Goal: Task Accomplishment & Management: Manage account settings

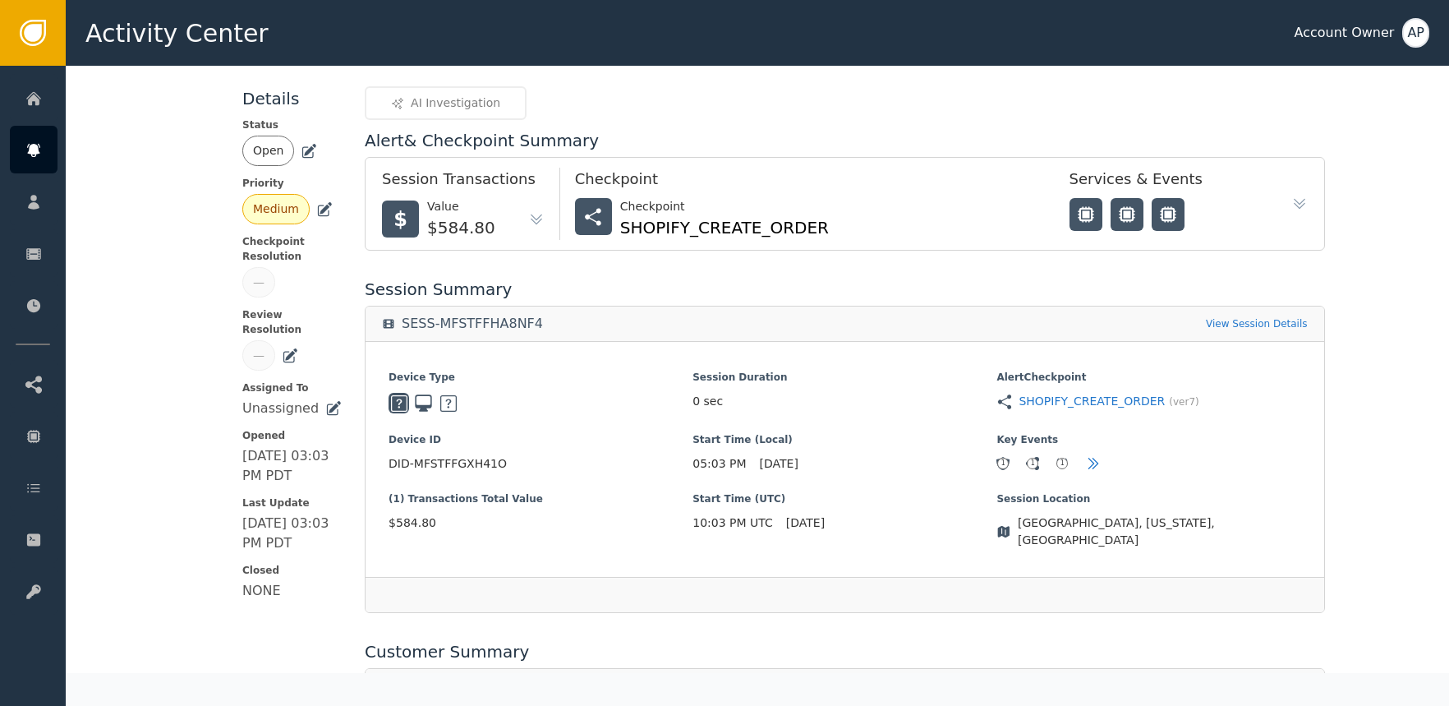
scroll to position [422, 0]
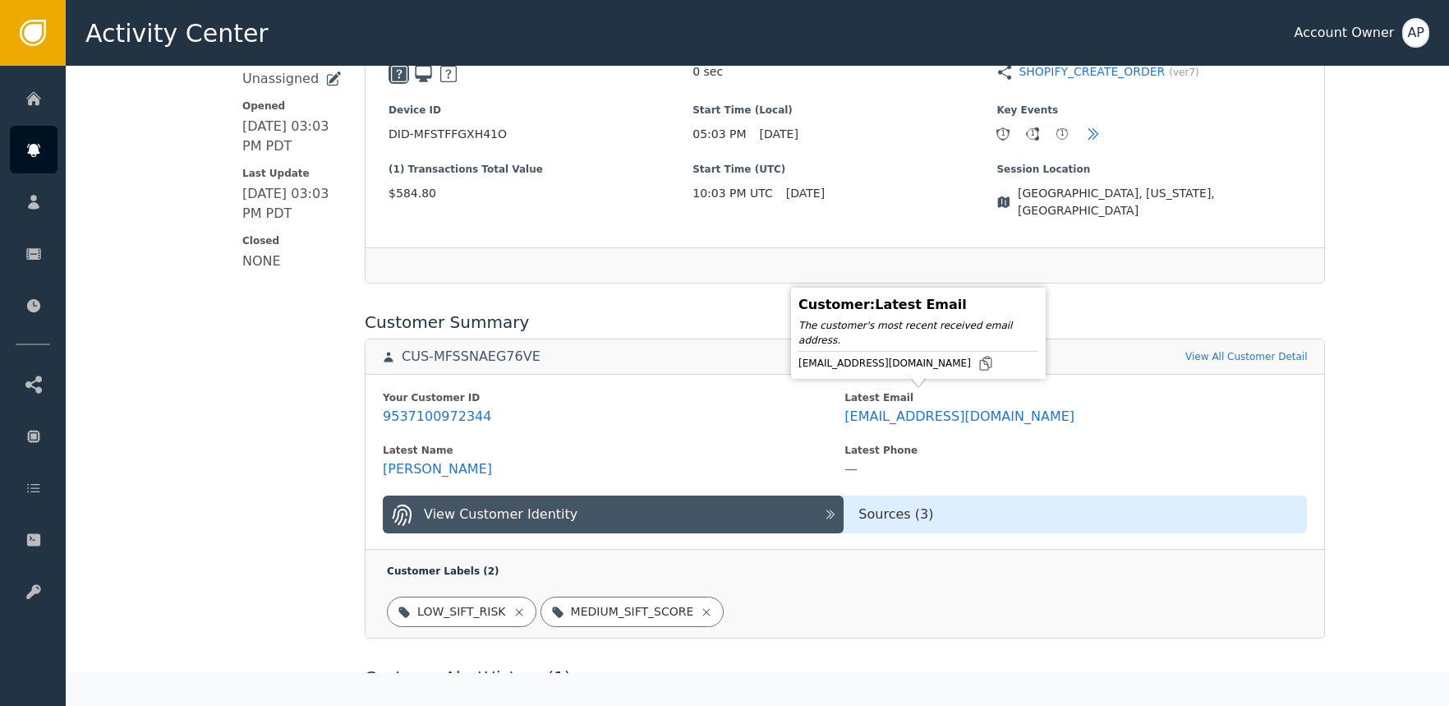
click at [942, 366] on div "[EMAIL_ADDRESS][DOMAIN_NAME]" at bounding box center [919, 363] width 240 height 16
click at [978, 362] on icon at bounding box center [986, 363] width 16 height 16
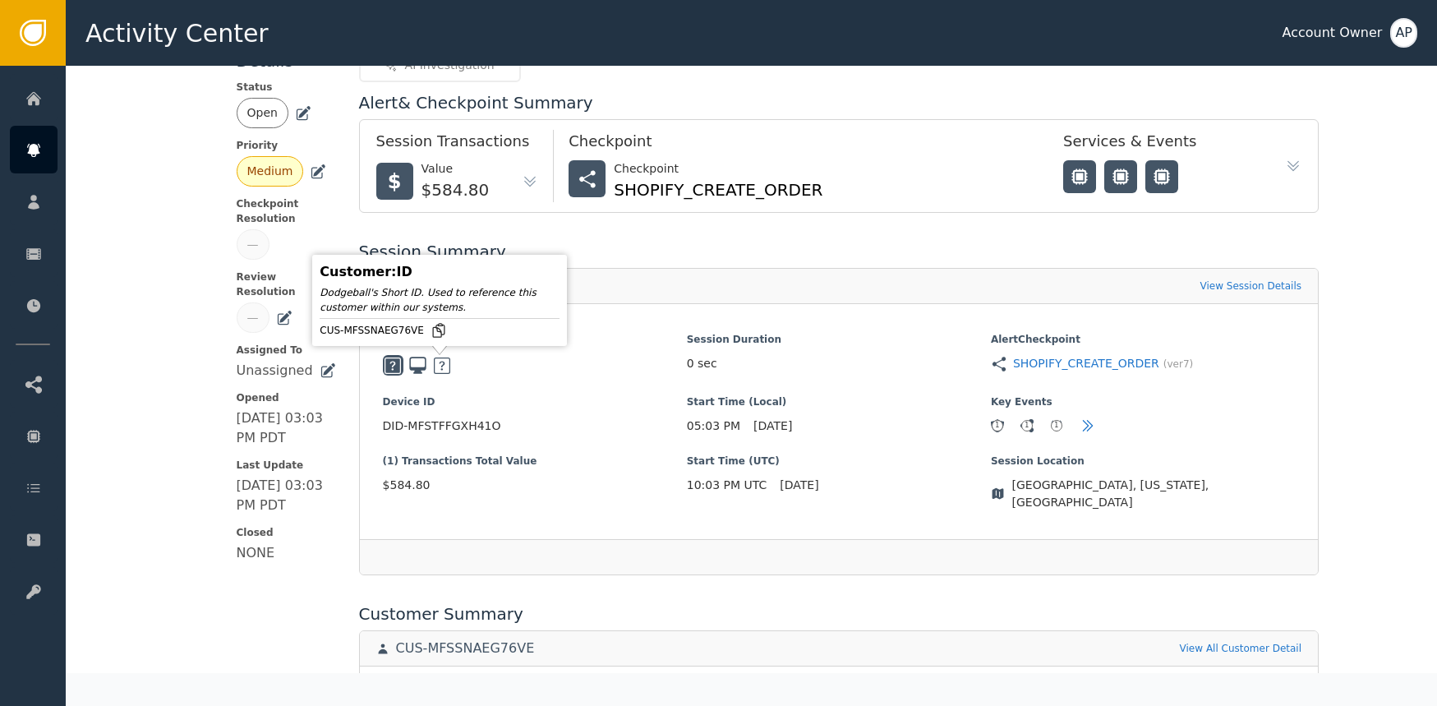
scroll to position [0, 0]
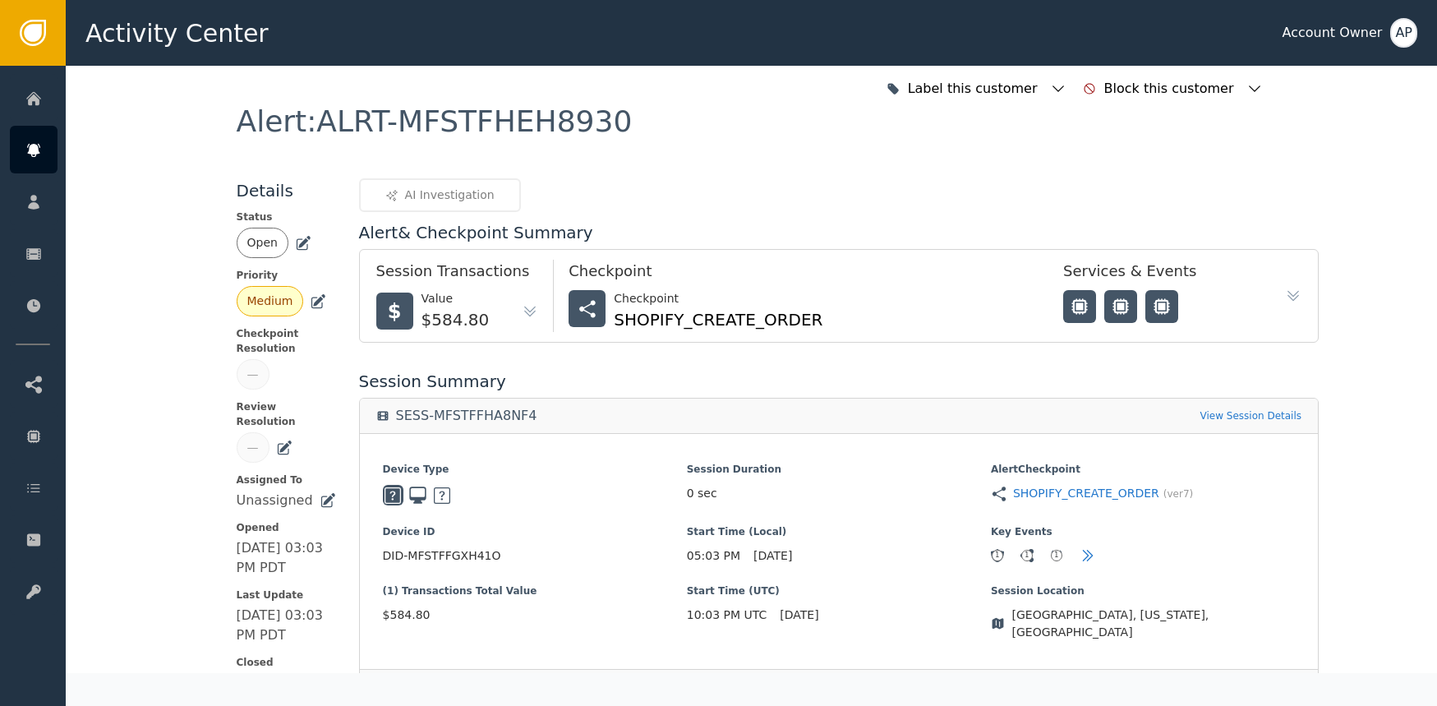
click at [298, 243] on icon at bounding box center [304, 242] width 12 height 12
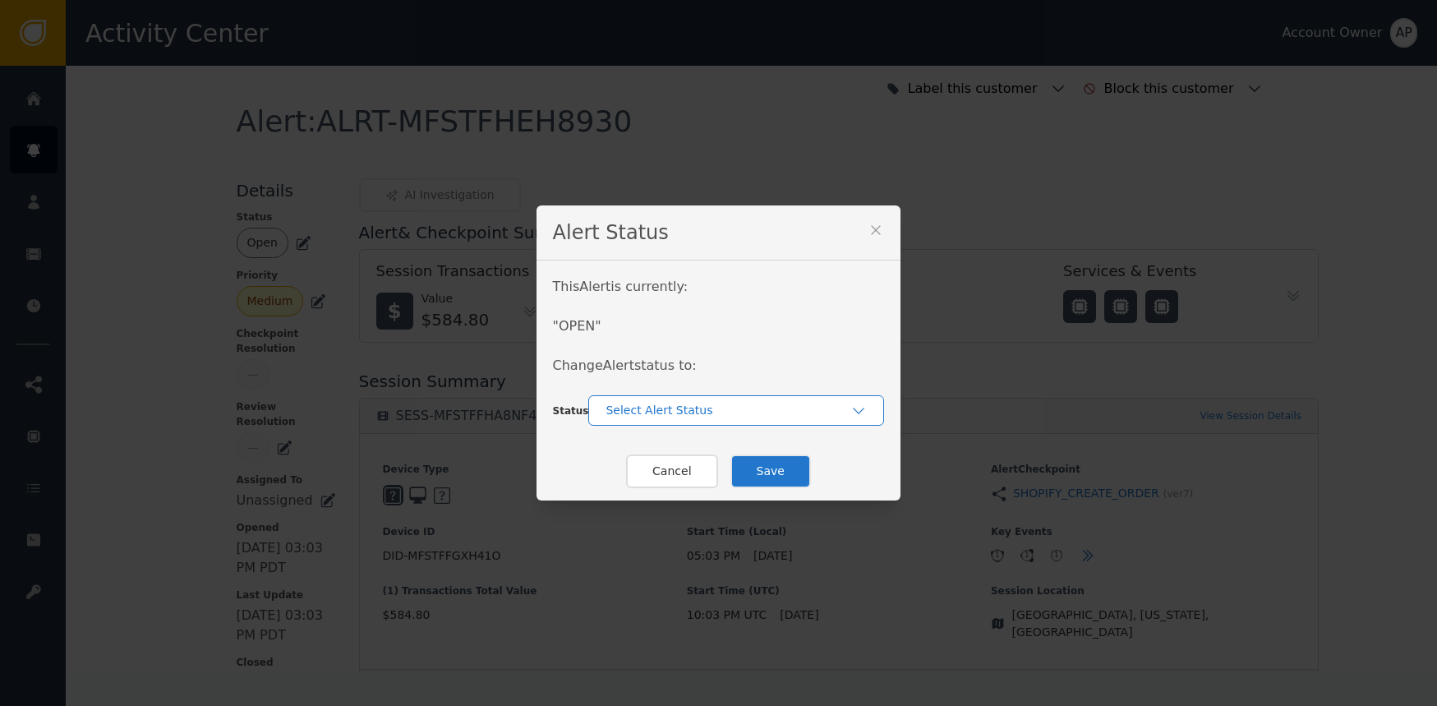
click at [635, 403] on div "Select Alert Status" at bounding box center [728, 410] width 245 height 17
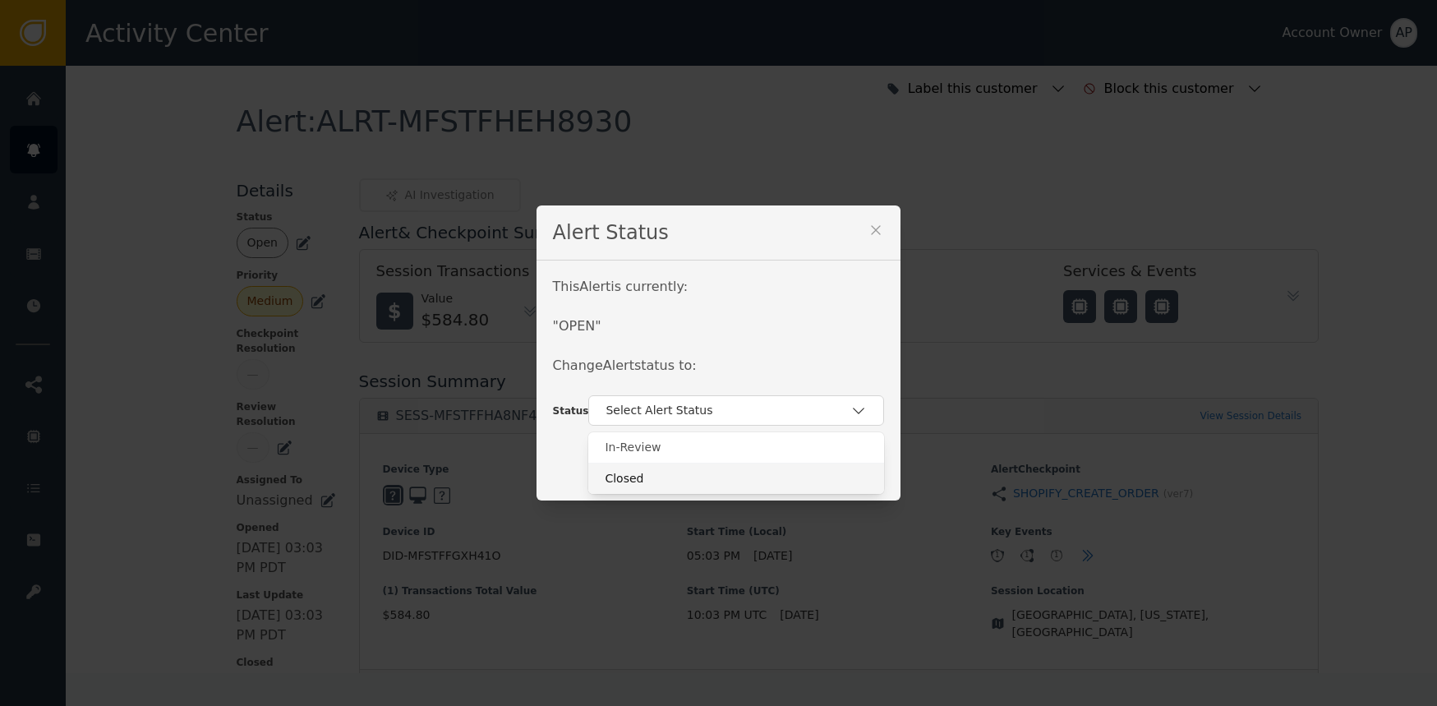
click at [678, 490] on div "Closed" at bounding box center [736, 478] width 296 height 31
click at [765, 474] on button "Save" at bounding box center [770, 471] width 81 height 34
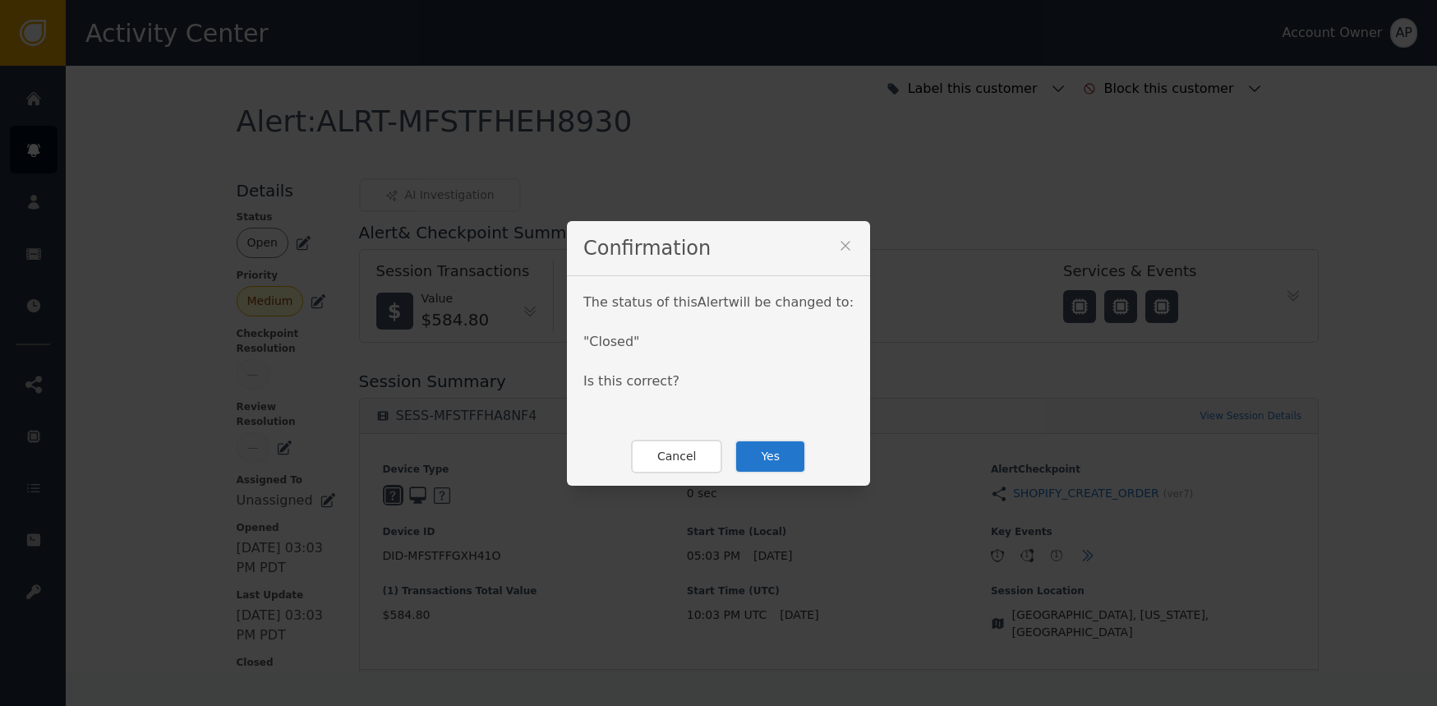
click at [786, 447] on button "Yes" at bounding box center [770, 457] width 71 height 34
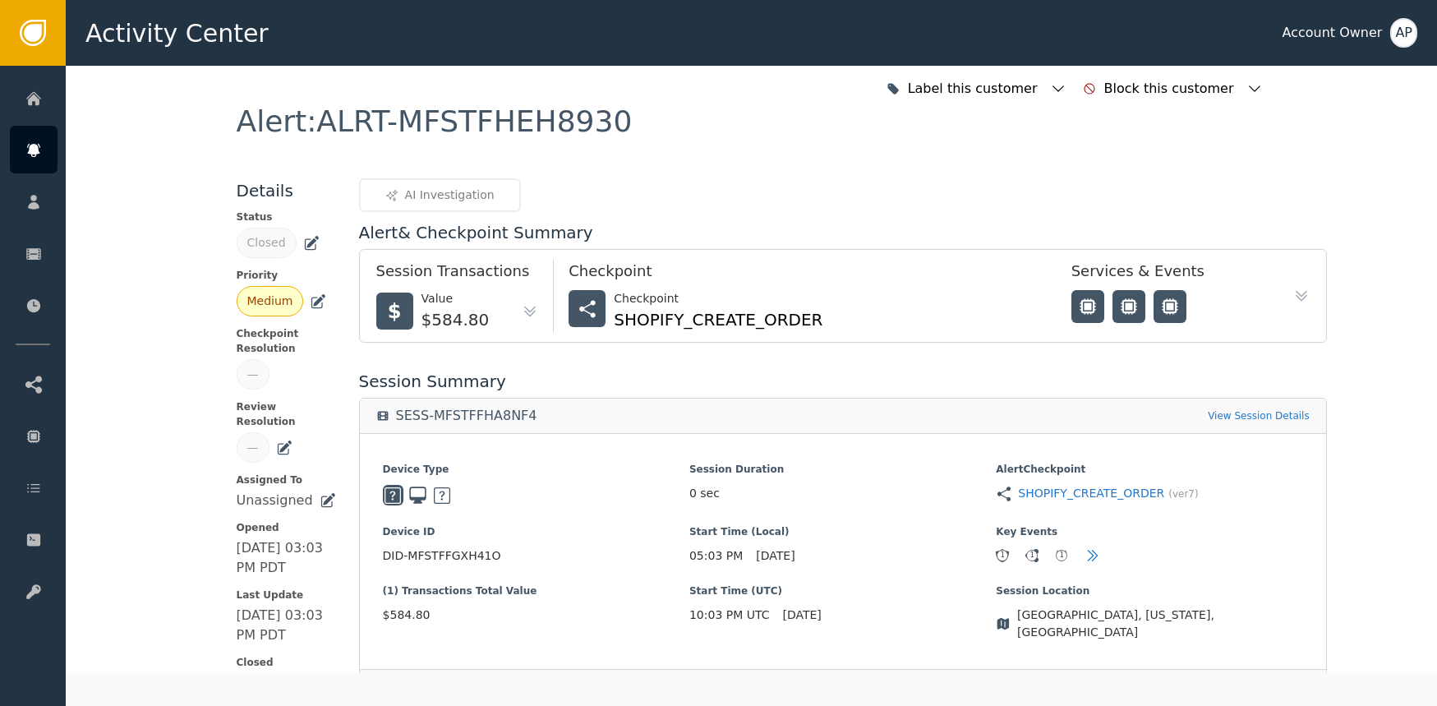
drag, startPoint x: 298, startPoint y: 244, endPoint x: 310, endPoint y: 248, distance: 12.2
click at [303, 243] on icon at bounding box center [311, 243] width 16 height 16
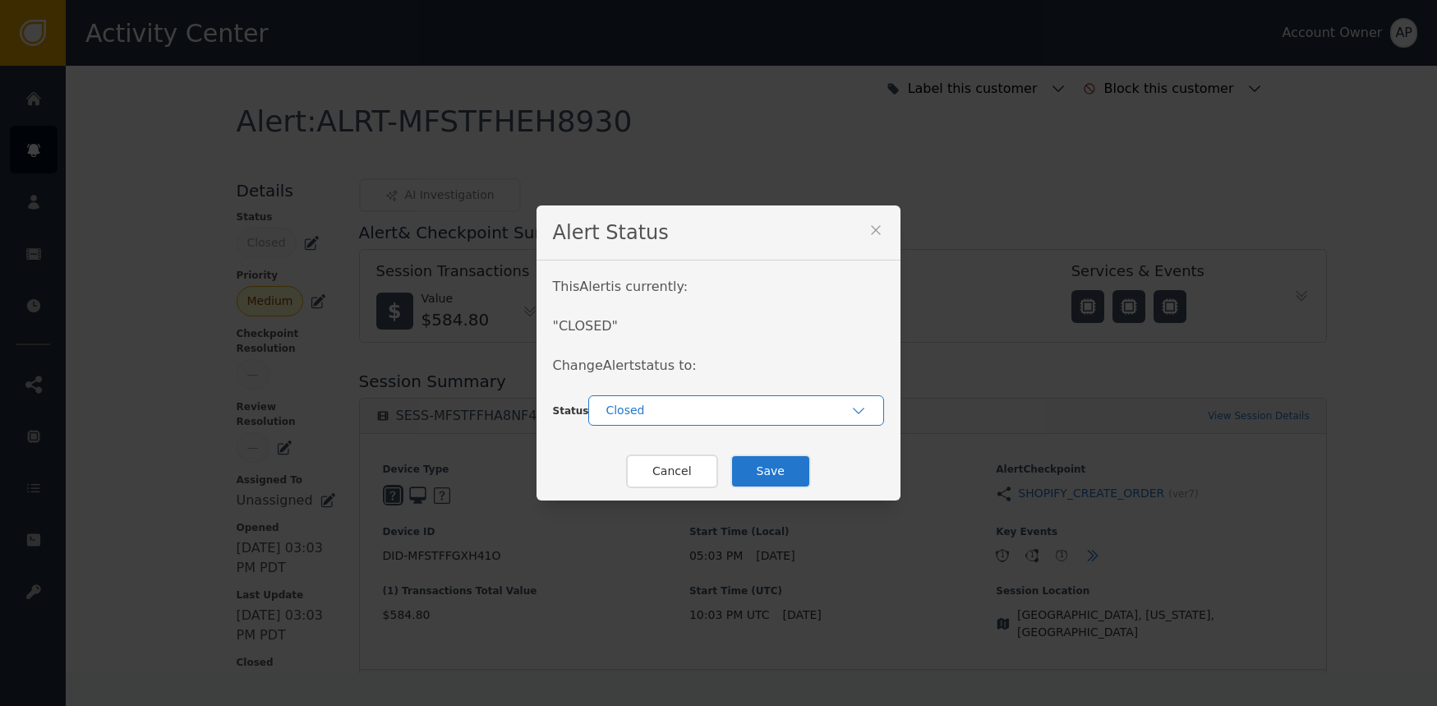
click at [615, 400] on div "Closed" at bounding box center [736, 410] width 296 height 30
drag, startPoint x: 668, startPoint y: 436, endPoint x: 683, endPoint y: 445, distance: 16.9
click at [668, 437] on div "Re-Opened" at bounding box center [736, 447] width 296 height 30
click at [735, 458] on button "Save" at bounding box center [770, 471] width 81 height 34
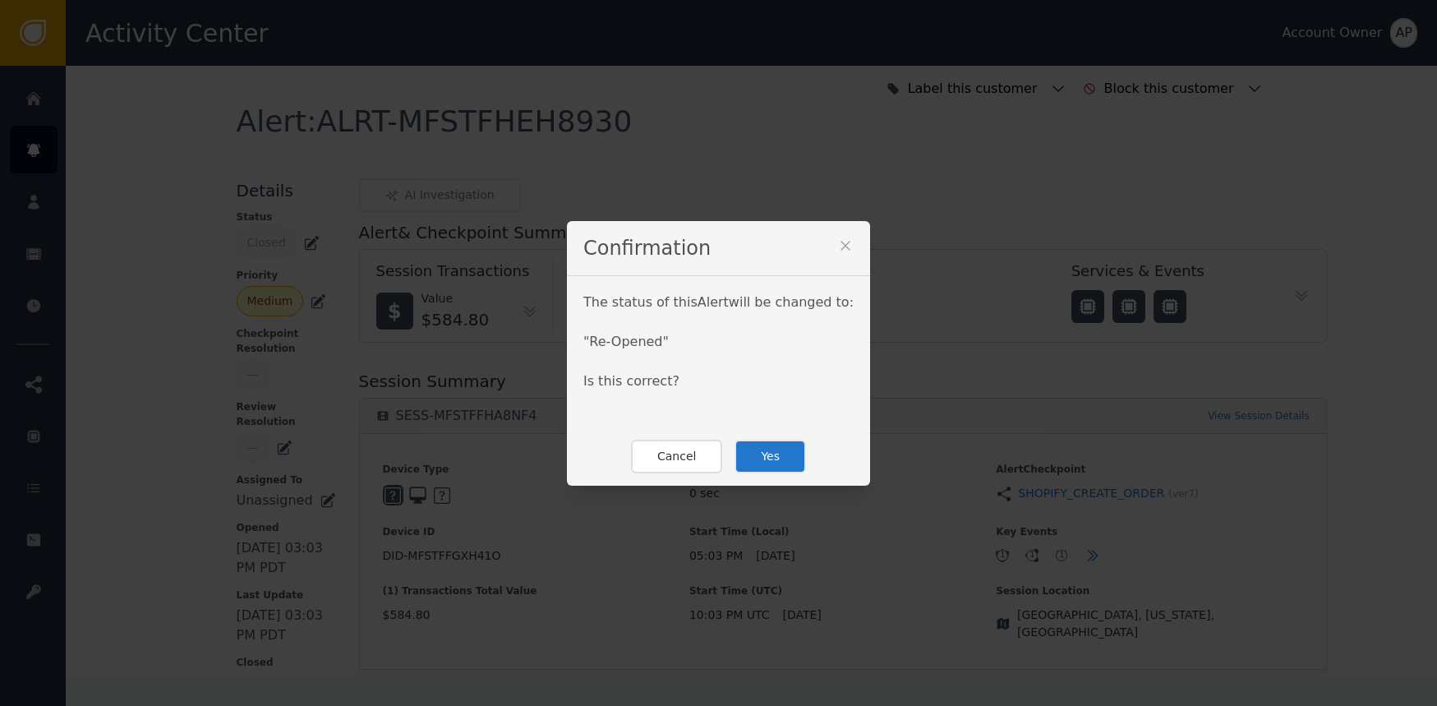
click at [765, 449] on button "Yes" at bounding box center [770, 457] width 71 height 34
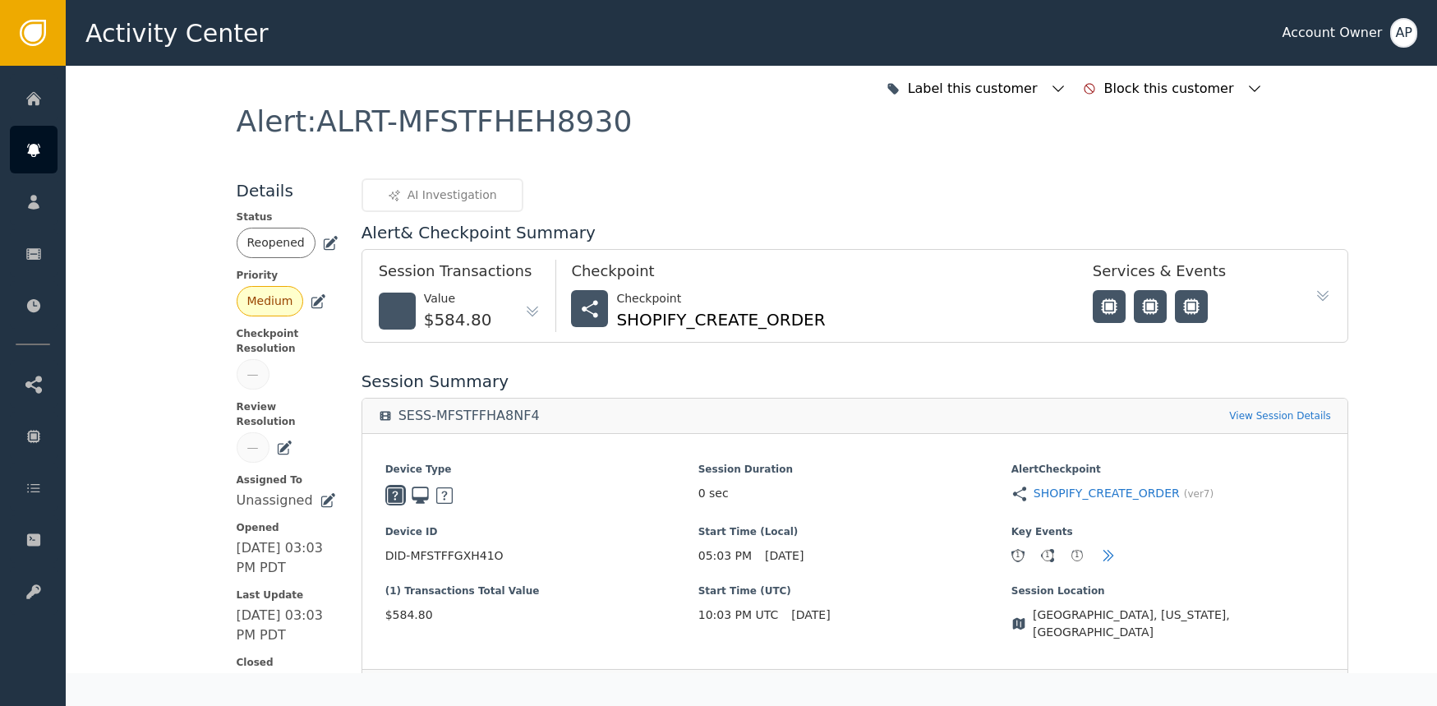
click at [265, 244] on div "Reopened" at bounding box center [276, 242] width 58 height 17
click at [313, 251] on div "Reopened" at bounding box center [288, 243] width 102 height 30
click at [323, 247] on icon at bounding box center [330, 243] width 16 height 16
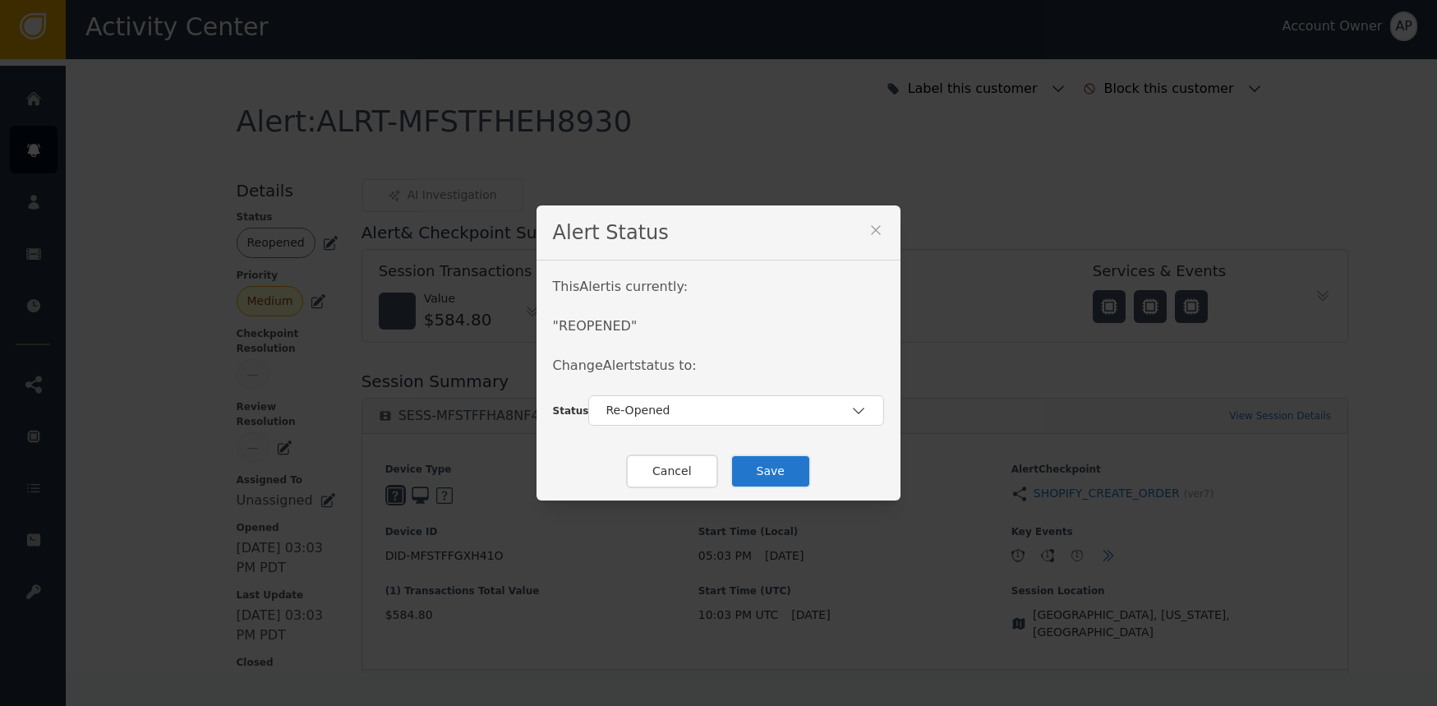
scroll to position [18, 0]
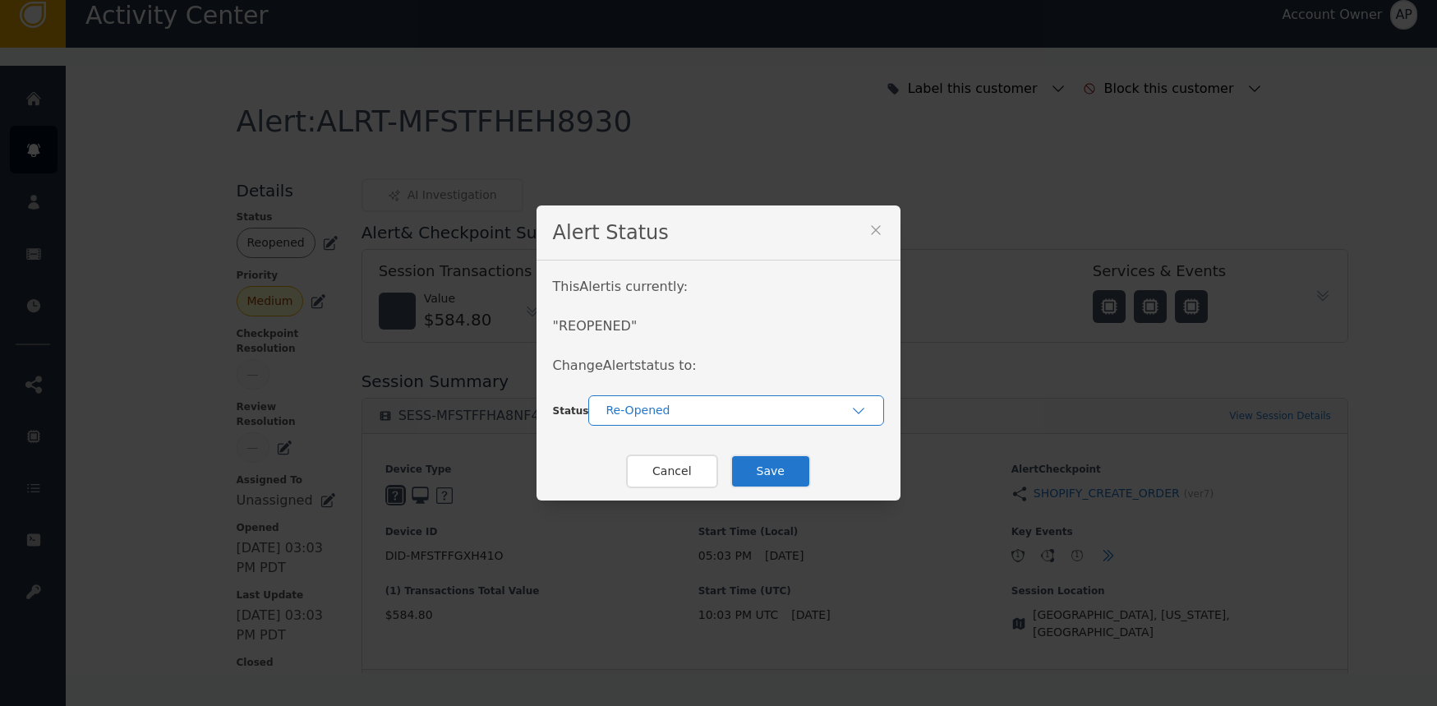
drag, startPoint x: 653, startPoint y: 396, endPoint x: 657, endPoint y: 405, distance: 9.9
click at [655, 400] on div "Re-Opened" at bounding box center [736, 410] width 296 height 30
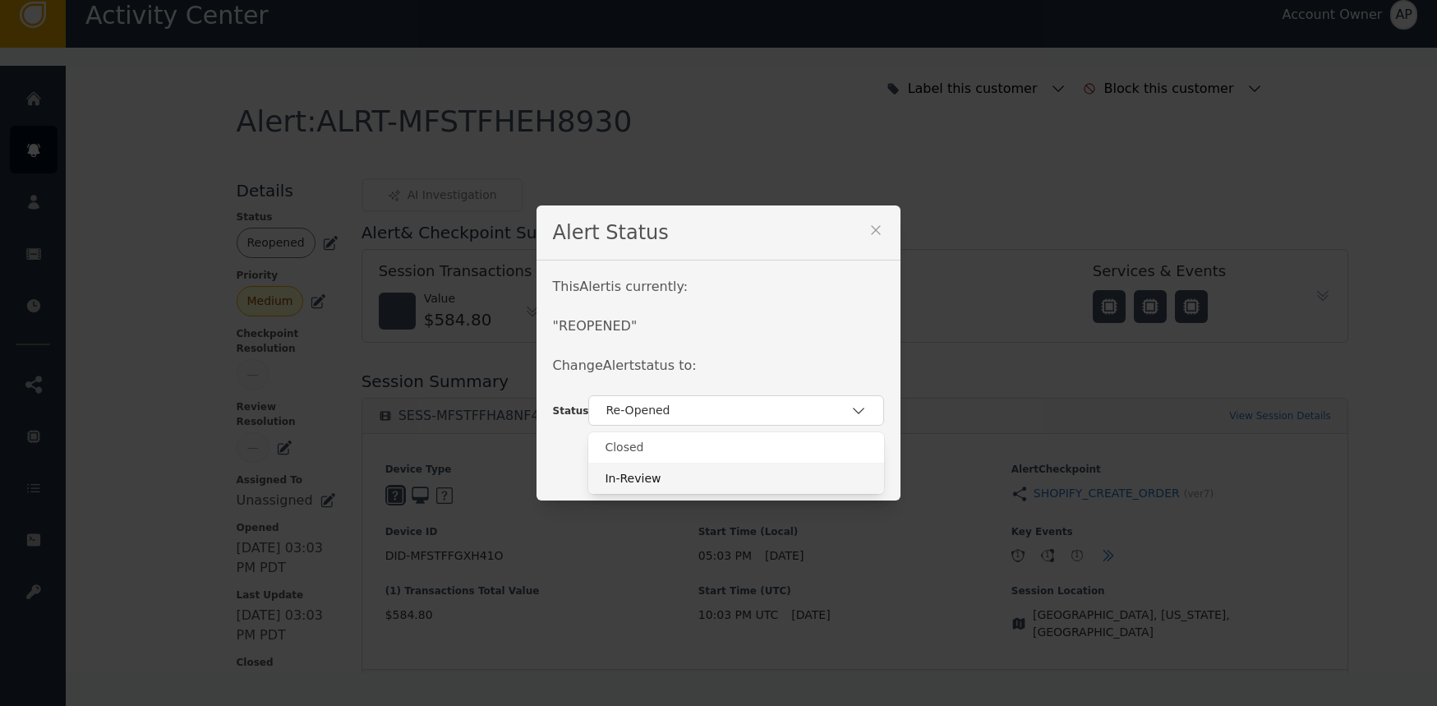
click at [679, 467] on div "In-Review" at bounding box center [736, 478] width 296 height 31
click at [776, 464] on button "Save" at bounding box center [770, 471] width 81 height 34
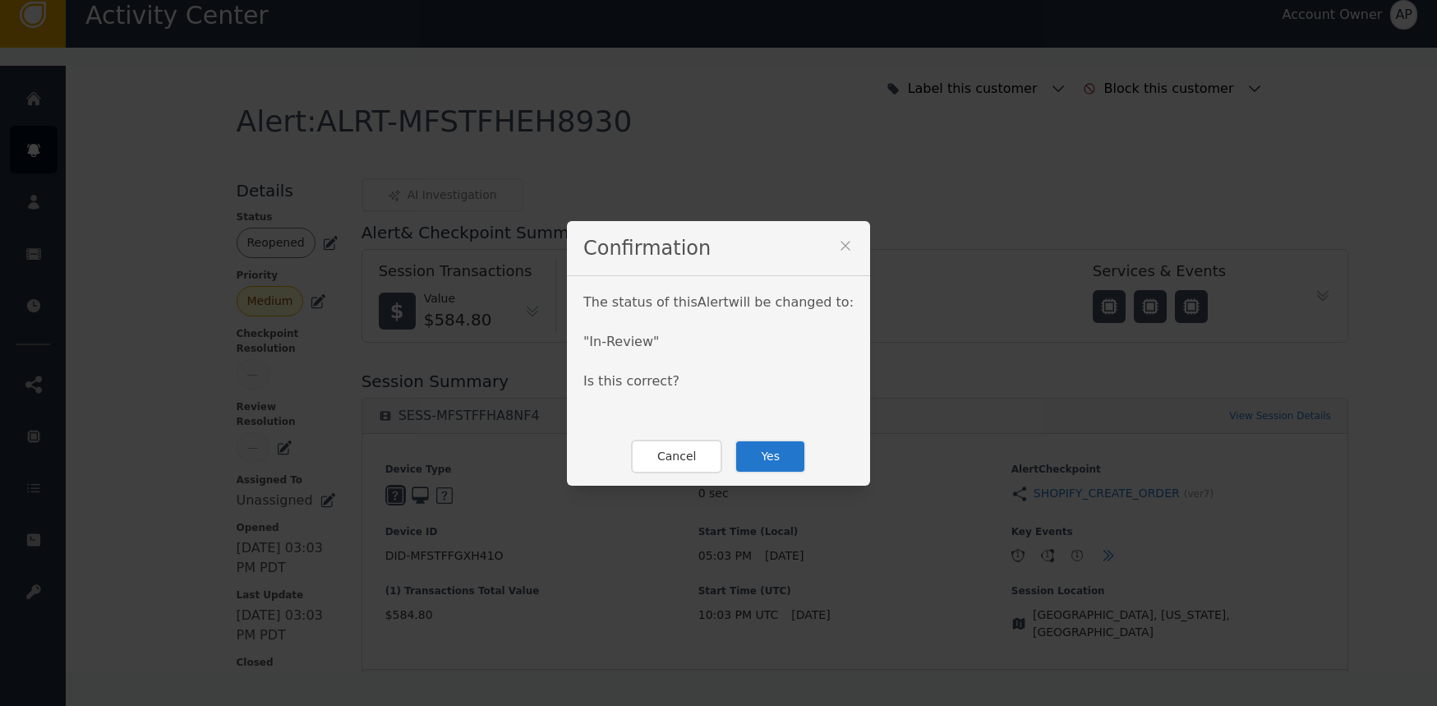
click at [777, 463] on button "Yes" at bounding box center [770, 457] width 71 height 34
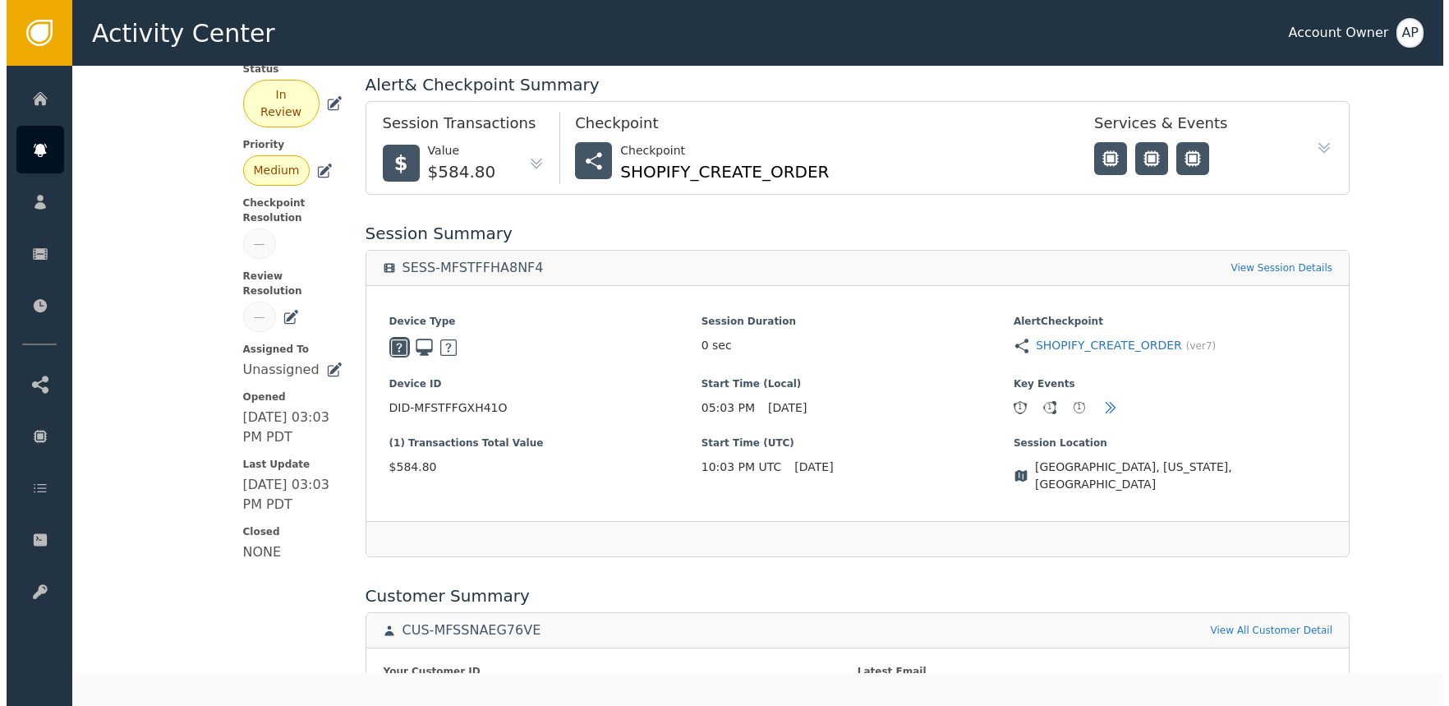
scroll to position [237, 0]
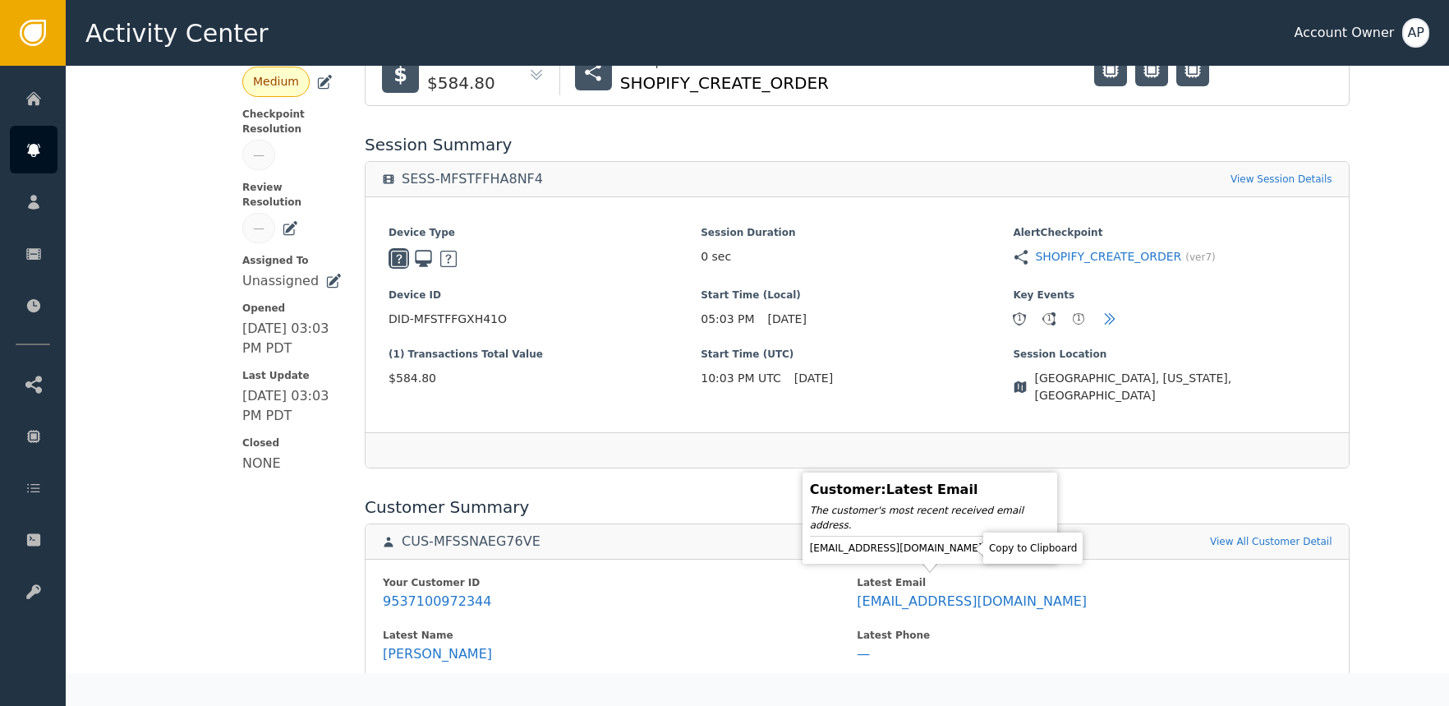
click at [988, 551] on icon at bounding box center [996, 548] width 16 height 16
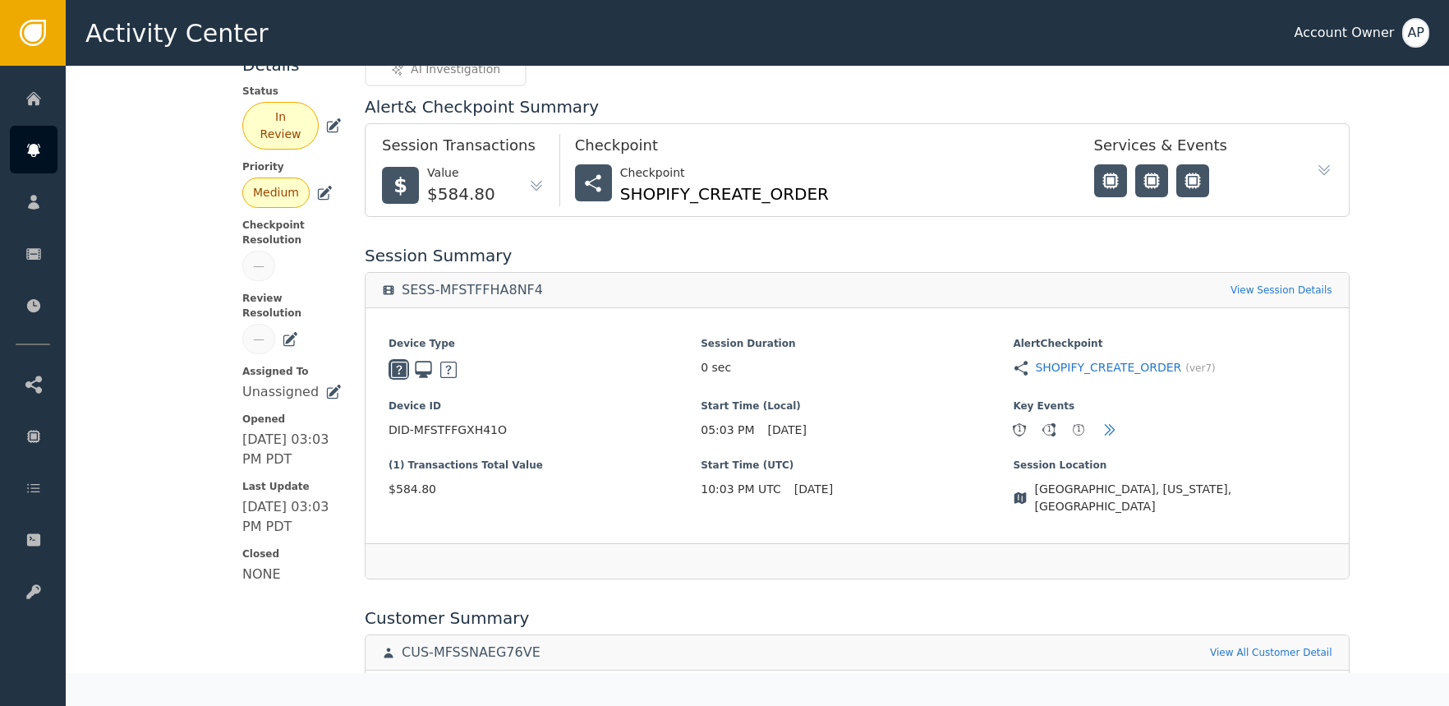
scroll to position [0, 0]
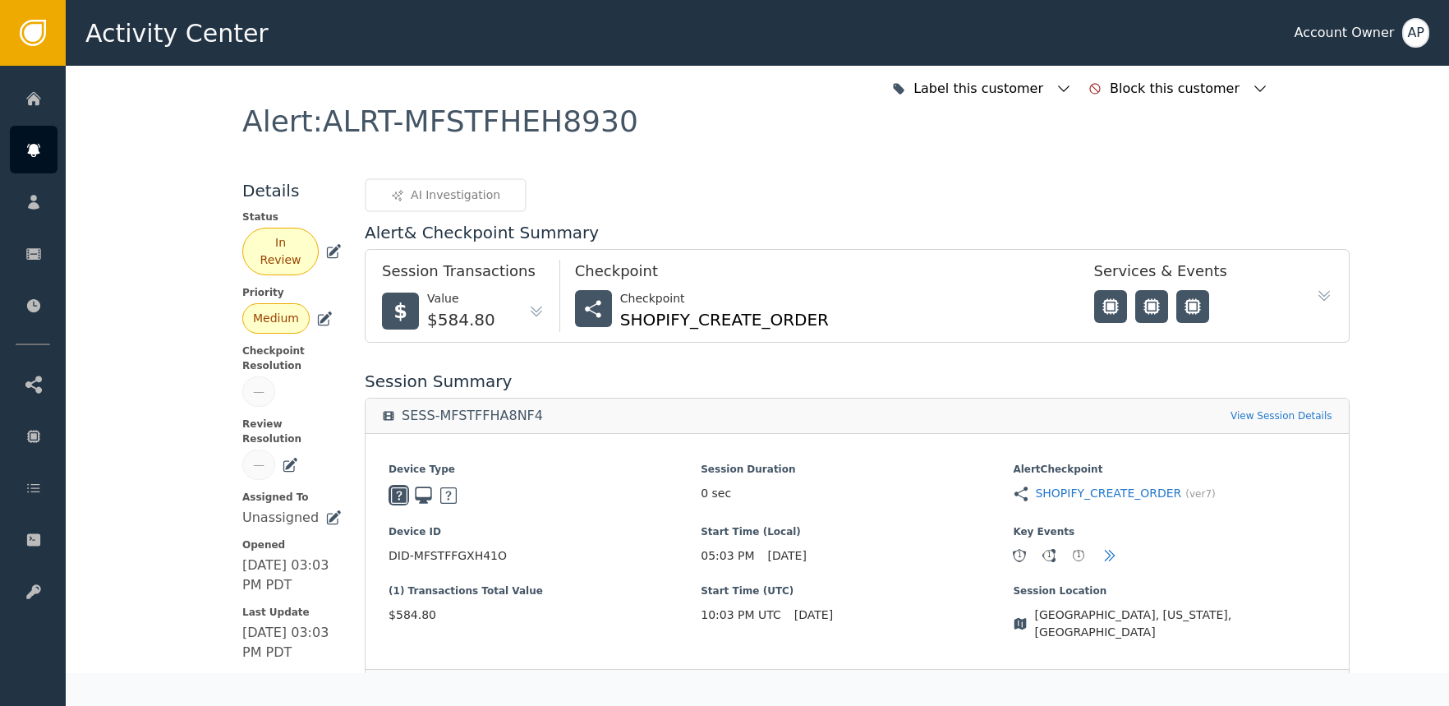
click at [329, 255] on icon at bounding box center [335, 250] width 12 height 12
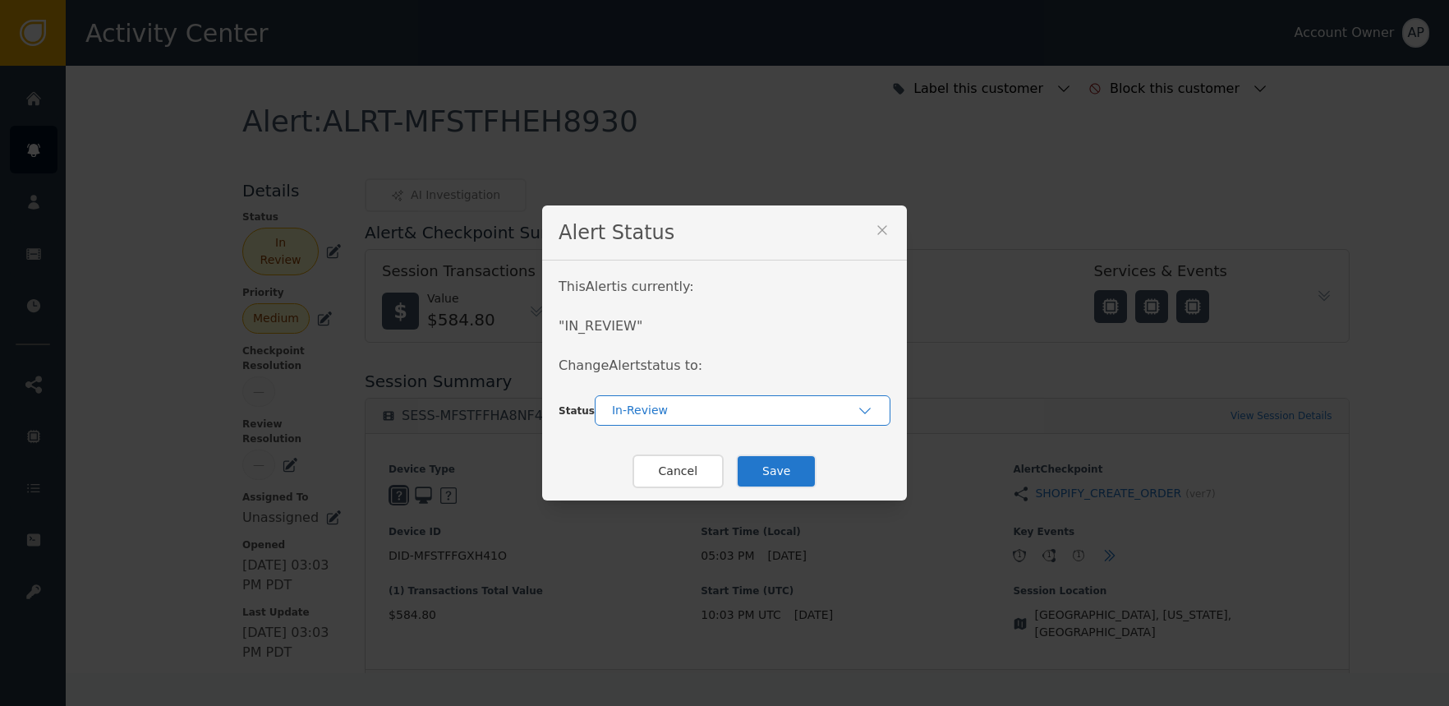
click at [670, 417] on div "In-Review" at bounding box center [734, 410] width 245 height 17
click at [707, 453] on div "Closed" at bounding box center [742, 447] width 263 height 17
click at [768, 468] on button "Save" at bounding box center [776, 471] width 81 height 34
